Goal: Information Seeking & Learning: Compare options

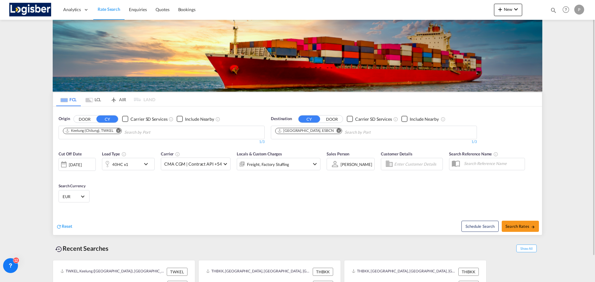
click at [115, 131] on button "Remove" at bounding box center [116, 131] width 9 height 6
click at [336, 131] on md-icon "Remove" at bounding box center [338, 130] width 5 height 5
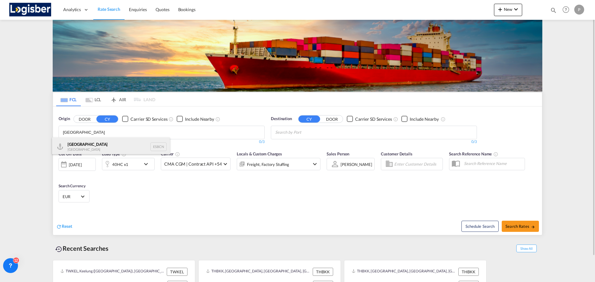
type input "[GEOGRAPHIC_DATA]"
click at [111, 148] on div "Barcelona Spain ESBCN" at bounding box center [111, 147] width 118 height 19
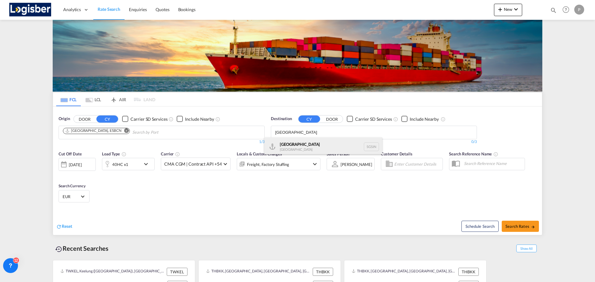
type input "[GEOGRAPHIC_DATA]"
click at [309, 141] on div "Singapore [GEOGRAPHIC_DATA] [GEOGRAPHIC_DATA]" at bounding box center [323, 147] width 118 height 19
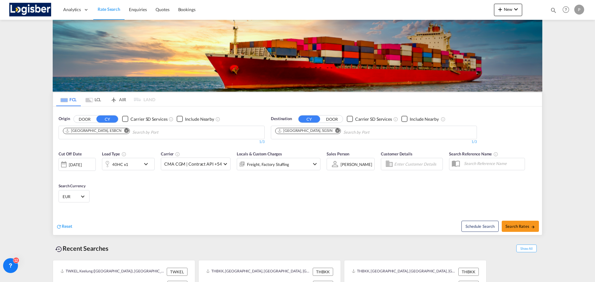
click at [147, 164] on md-icon "icon-chevron-down" at bounding box center [147, 163] width 11 height 7
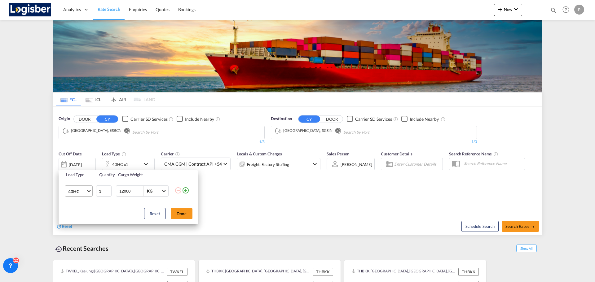
click at [86, 192] on span "40HC" at bounding box center [77, 192] width 18 height 6
click at [81, 162] on md-option "20GP" at bounding box center [84, 161] width 42 height 15
click at [179, 210] on button "Done" at bounding box center [182, 213] width 22 height 11
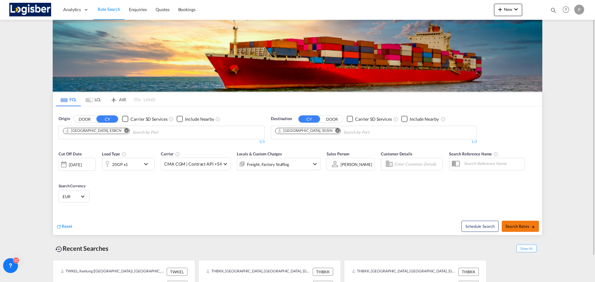
click at [525, 228] on span "Search Rates" at bounding box center [520, 226] width 30 height 5
type input "ESBCN to SGSIN / [DATE]"
